Goal: Information Seeking & Learning: Compare options

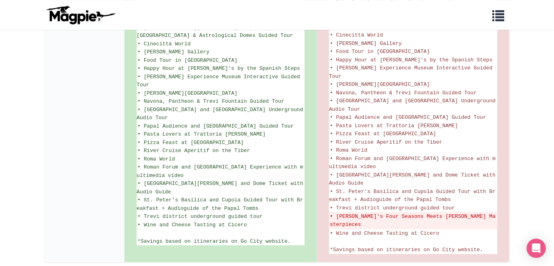
scroll to position [607, 0]
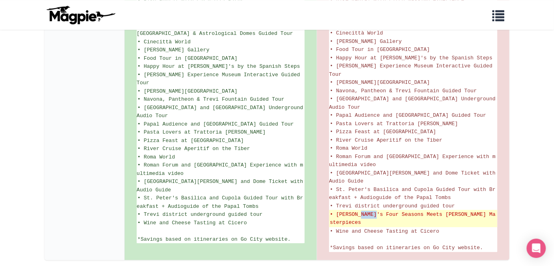
drag, startPoint x: 360, startPoint y: 190, endPoint x: 375, endPoint y: 191, distance: 15.3
click at [375, 210] on del "• Vivaldi's Four Seasons Meets Bach's Masterpieces" at bounding box center [413, 218] width 167 height 16
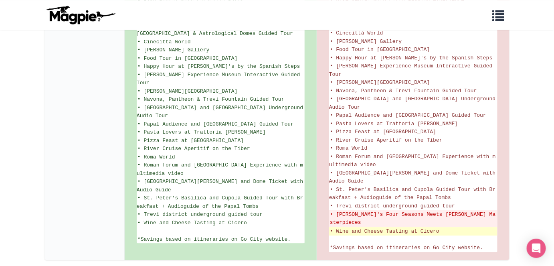
drag, startPoint x: 389, startPoint y: 190, endPoint x: 395, endPoint y: 194, distance: 7.4
click at [389, 210] on del "• Vivaldi's Four Seasons Meets Bach's Masterpieces" at bounding box center [413, 218] width 167 height 16
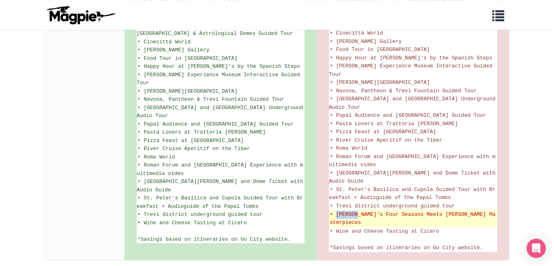
drag, startPoint x: 336, startPoint y: 189, endPoint x: 357, endPoint y: 188, distance: 20.4
click at [357, 210] on del "• Vivaldi's Four Seasons Meets Bach's Masterpieces" at bounding box center [413, 218] width 167 height 16
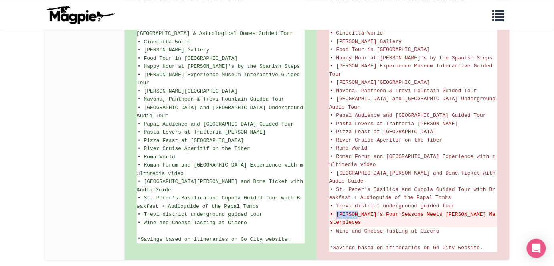
copy del "Vivaldi"
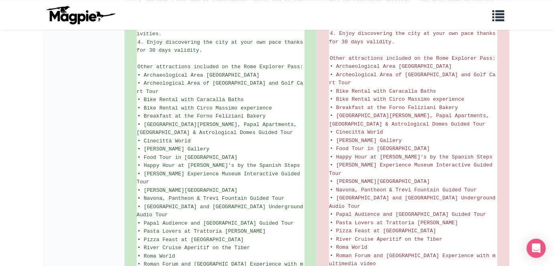
scroll to position [610, 0]
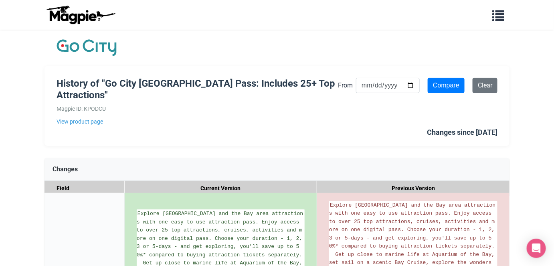
click at [192, 126] on div "History of "Go City San Francisco Pass: Includes 25+ Top Attractions" Magpie ID…" at bounding box center [276, 106] width 465 height 80
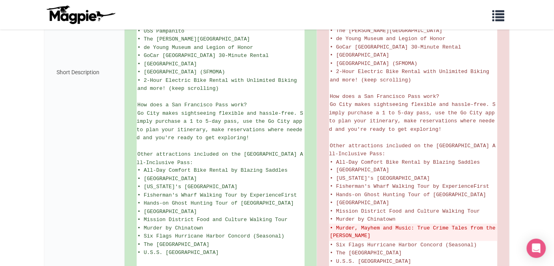
scroll to position [346, 0]
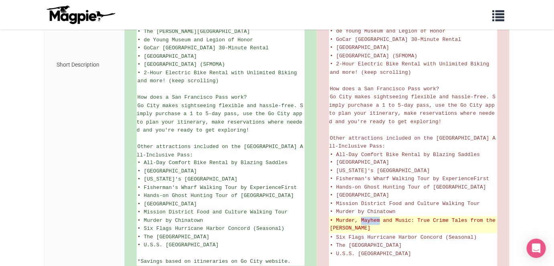
drag, startPoint x: 361, startPoint y: 215, endPoint x: 381, endPoint y: 216, distance: 20.0
click at [381, 217] on del "• Murder, Mayhem and Music: True Crime Tales from the [PERSON_NAME]" at bounding box center [413, 225] width 167 height 16
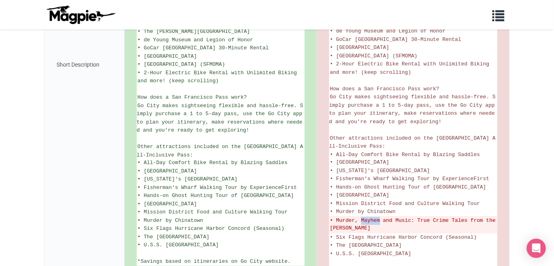
copy del "Mayhem"
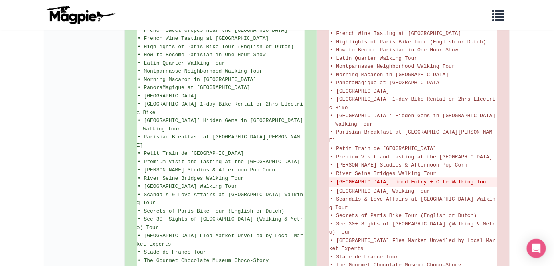
scroll to position [607, 0]
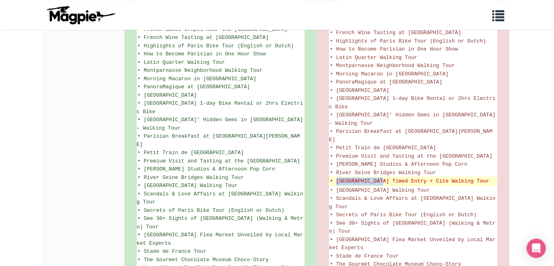
drag, startPoint x: 336, startPoint y: 148, endPoint x: 383, endPoint y: 147, distance: 46.9
click at [383, 177] on del "• Sainte Chapelle & Conciergerie Timed Entry + Cite Walking Tour" at bounding box center [413, 181] width 167 height 8
copy del "Sainte Chapelle"
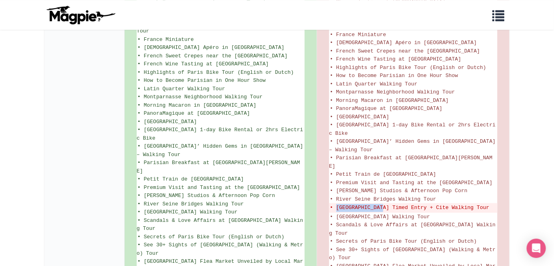
scroll to position [591, 0]
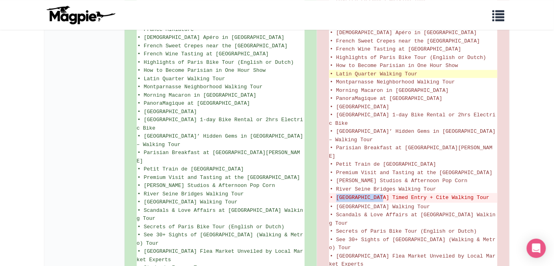
copy del "Sainte Chapelle"
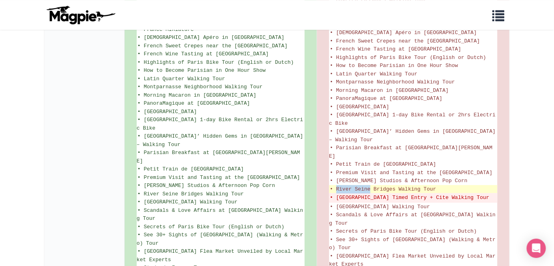
drag, startPoint x: 336, startPoint y: 155, endPoint x: 371, endPoint y: 155, distance: 34.0
click at [371, 186] on span "• River Seine Bridges Walking Tour" at bounding box center [383, 189] width 106 height 6
copy span "River Seine"
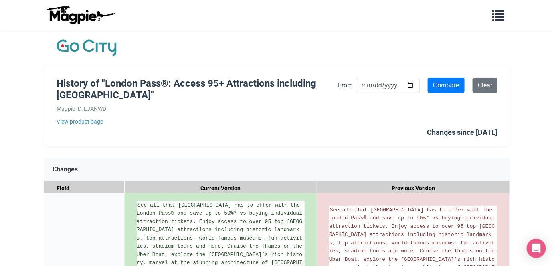
click at [334, 131] on div "History of "London Pass®: Access 95+ Attractions including Tower Bridge" Magpie…" at bounding box center [276, 106] width 465 height 80
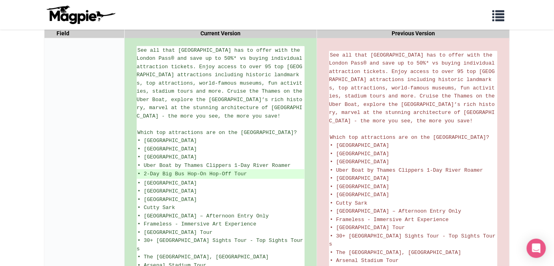
scroll to position [157, 0]
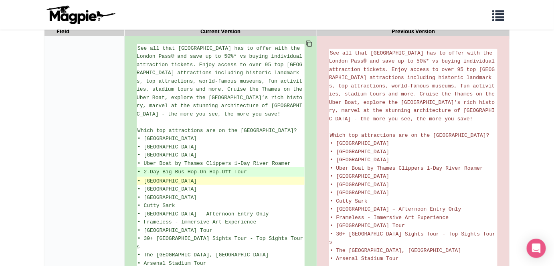
click at [253, 177] on li "• St Paul's Cathedral" at bounding box center [221, 181] width 168 height 8
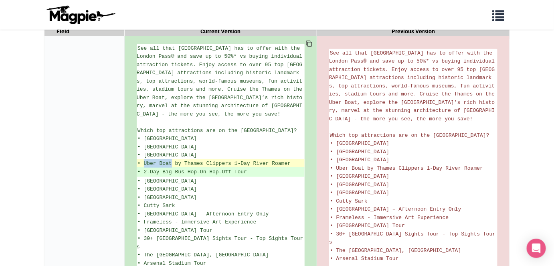
drag, startPoint x: 144, startPoint y: 160, endPoint x: 171, endPoint y: 161, distance: 27.7
click at [171, 161] on span "• Uber Boat by Thames Clippers 1-Day River Roamer" at bounding box center [213, 163] width 153 height 6
copy span "Uber Boat"
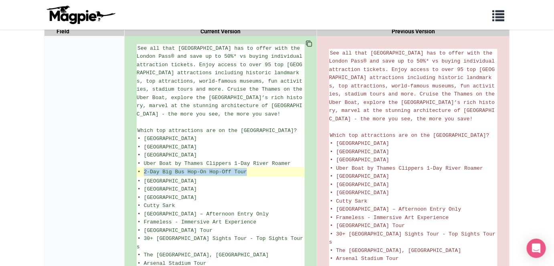
drag, startPoint x: 145, startPoint y: 169, endPoint x: 247, endPoint y: 169, distance: 102.5
click at [247, 169] on ins "• 2-Day Big Bus Hop-On Hop-Off Tour" at bounding box center [220, 172] width 166 height 8
copy ins "2-Day Big Bus Hop-On Hop-Off Tour"
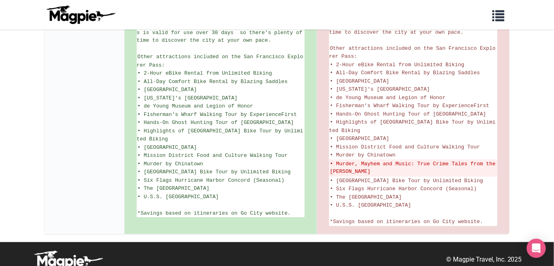
scroll to position [479, 0]
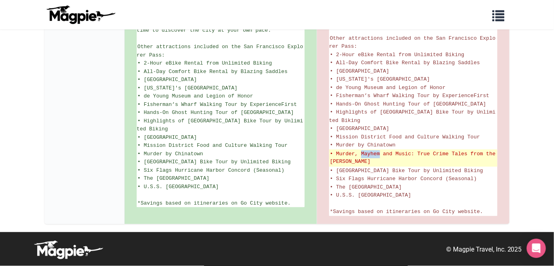
drag, startPoint x: 362, startPoint y: 144, endPoint x: 379, endPoint y: 145, distance: 16.9
click at [379, 150] on del "• Murder, Mayhem and Music: True Crime Tales from the [PERSON_NAME]" at bounding box center [413, 158] width 167 height 16
copy del "Mayhem"
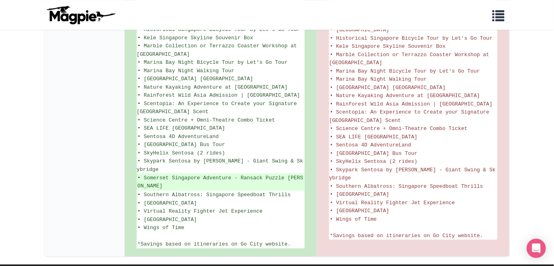
scroll to position [650, 0]
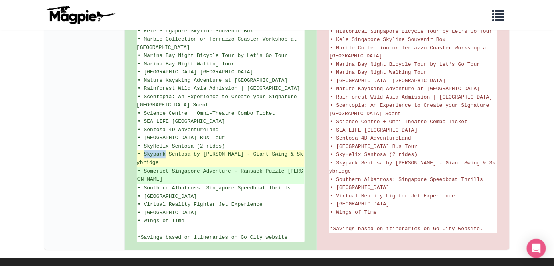
drag, startPoint x: 144, startPoint y: 136, endPoint x: 165, endPoint y: 138, distance: 20.9
click at [165, 151] on span "• Skypark Sentosa by [PERSON_NAME] - Giant Swing & Skybridge" at bounding box center [220, 158] width 166 height 14
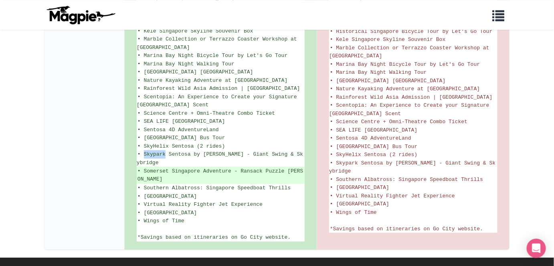
copy span "Skypark"
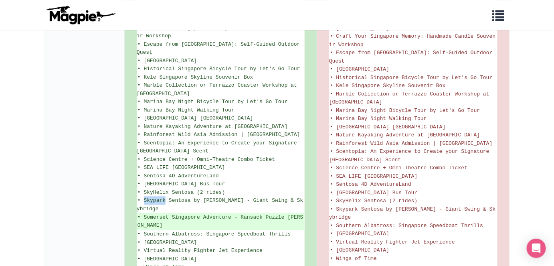
scroll to position [600, 0]
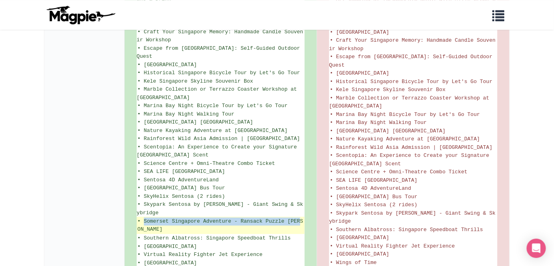
drag, startPoint x: 145, startPoint y: 205, endPoint x: 302, endPoint y: 206, distance: 157.8
click at [302, 217] on ins "• Somerset Singapore Adventure - Ransack Puzzle [PERSON_NAME]" at bounding box center [220, 225] width 166 height 16
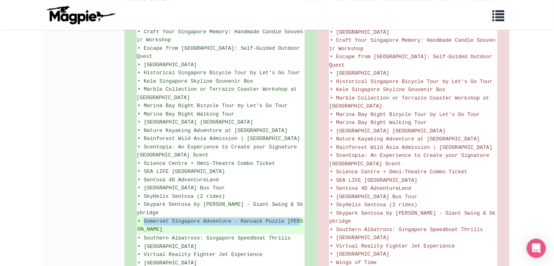
copy ins "Somerset Singapore Adventure - Ransack Puzzle [PERSON_NAME]"
